Goal: Task Accomplishment & Management: Use online tool/utility

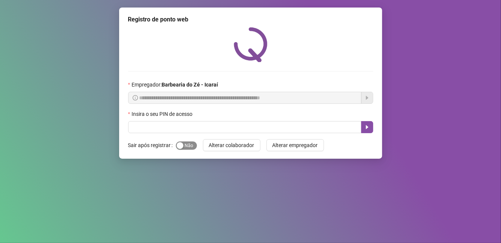
click at [186, 146] on span "Sim Não" at bounding box center [186, 145] width 21 height 8
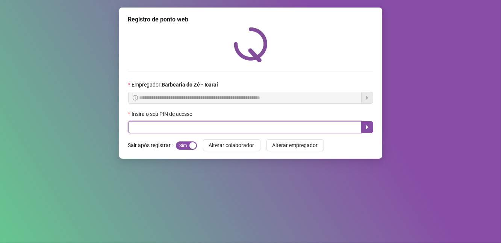
click at [182, 128] on input "text" at bounding box center [244, 127] width 233 height 12
type input "****"
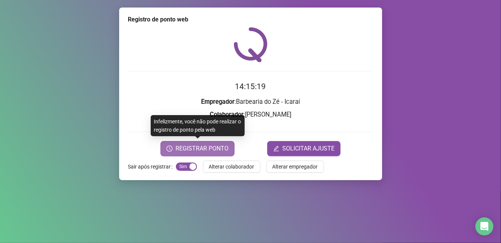
click at [192, 151] on span "REGISTRAR PONTO" at bounding box center [201, 148] width 53 height 9
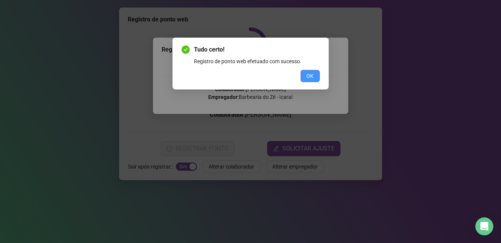
click at [306, 77] on button "OK" at bounding box center [309, 76] width 19 height 12
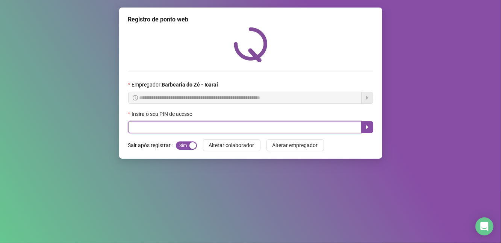
click at [259, 128] on input "text" at bounding box center [244, 127] width 233 height 12
type input "****"
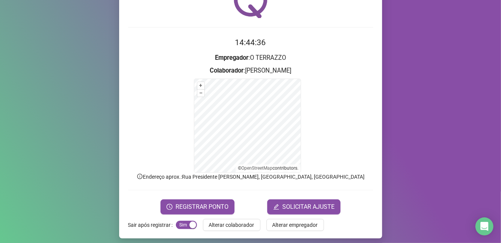
scroll to position [44, 0]
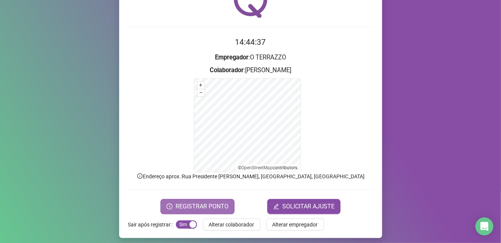
click at [206, 208] on span "REGISTRAR PONTO" at bounding box center [201, 206] width 53 height 9
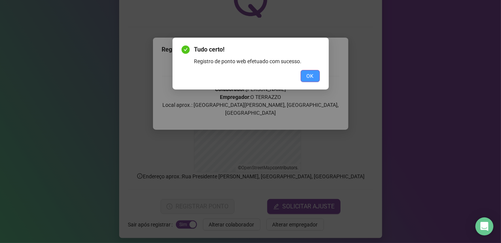
click at [314, 72] on button "OK" at bounding box center [309, 76] width 19 height 12
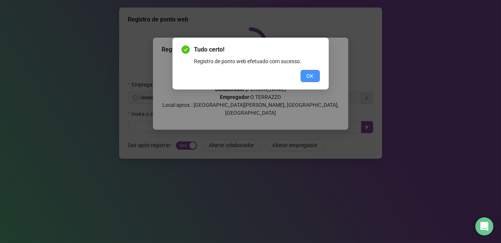
scroll to position [0, 0]
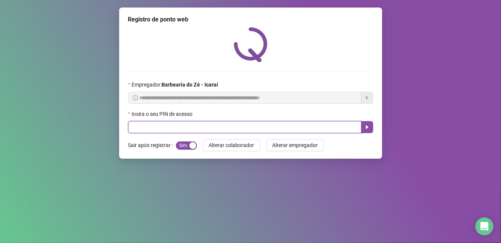
click at [173, 129] on input "text" at bounding box center [244, 127] width 233 height 12
type input "****"
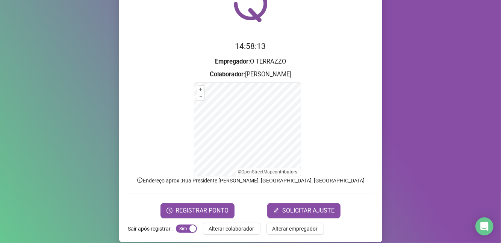
scroll to position [48, 0]
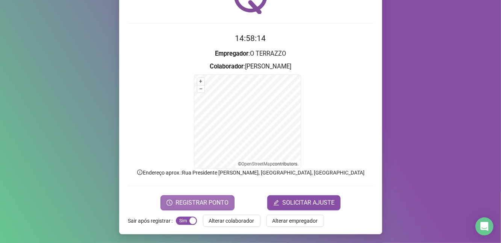
click at [195, 204] on span "REGISTRAR PONTO" at bounding box center [201, 202] width 53 height 9
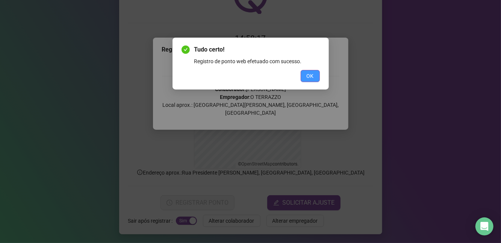
click at [314, 77] on button "OK" at bounding box center [309, 76] width 19 height 12
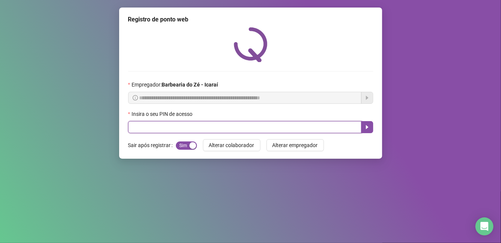
click at [183, 130] on input "text" at bounding box center [244, 127] width 233 height 12
click at [162, 128] on input "text" at bounding box center [244, 127] width 233 height 12
type input "****"
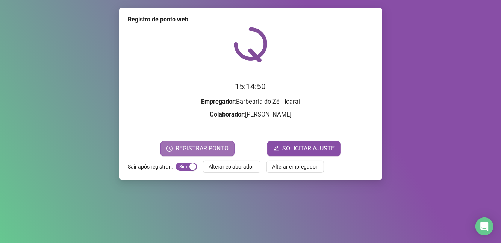
click at [185, 148] on span "REGISTRAR PONTO" at bounding box center [201, 148] width 53 height 9
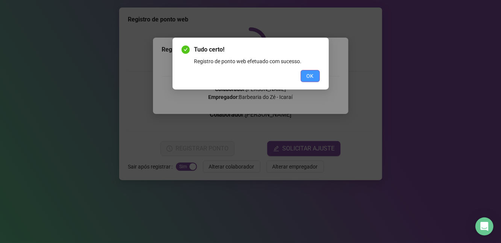
click at [305, 77] on button "OK" at bounding box center [309, 76] width 19 height 12
